Goal: Task Accomplishment & Management: Use online tool/utility

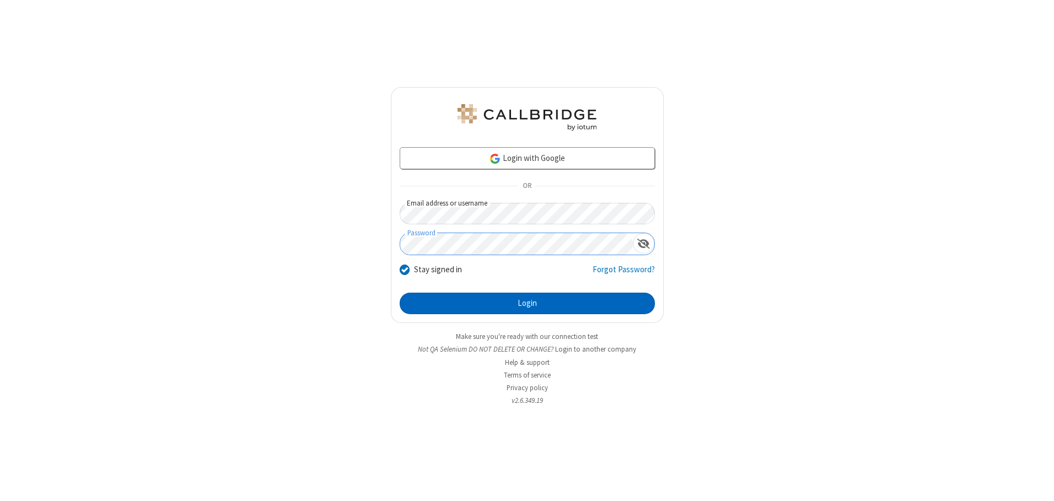
click at [527, 303] on button "Login" at bounding box center [527, 304] width 255 height 22
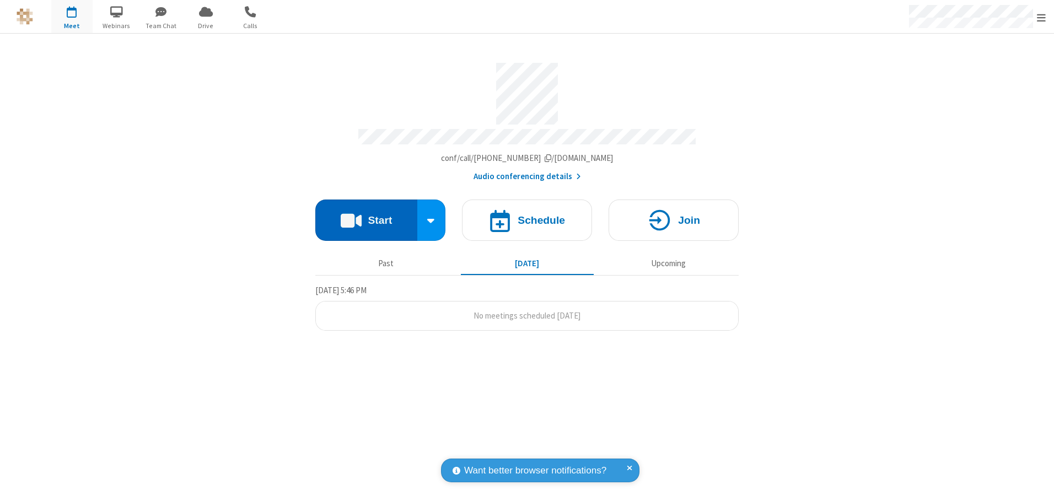
click at [366, 216] on button "Start" at bounding box center [366, 219] width 102 height 41
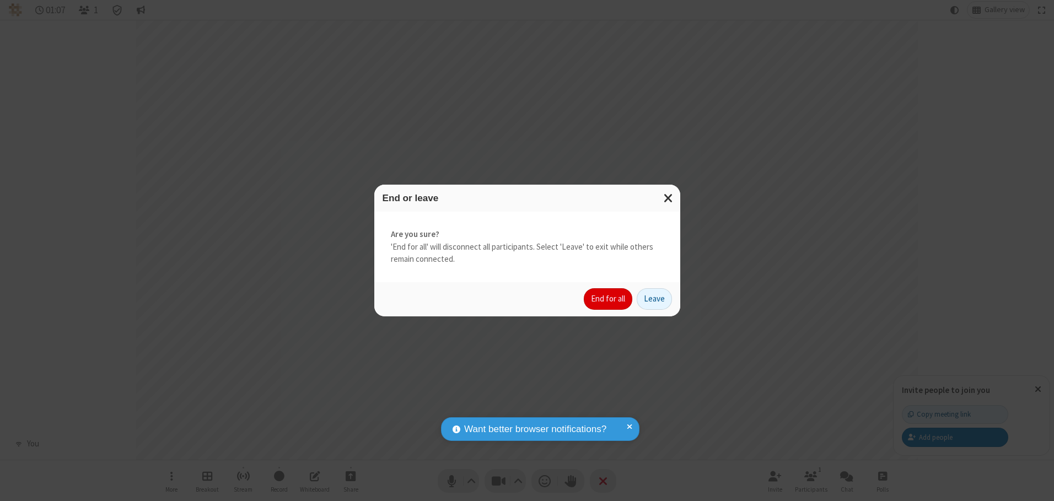
click at [608, 299] on button "End for all" at bounding box center [608, 299] width 48 height 22
